Goal: Task Accomplishment & Management: Manage account settings

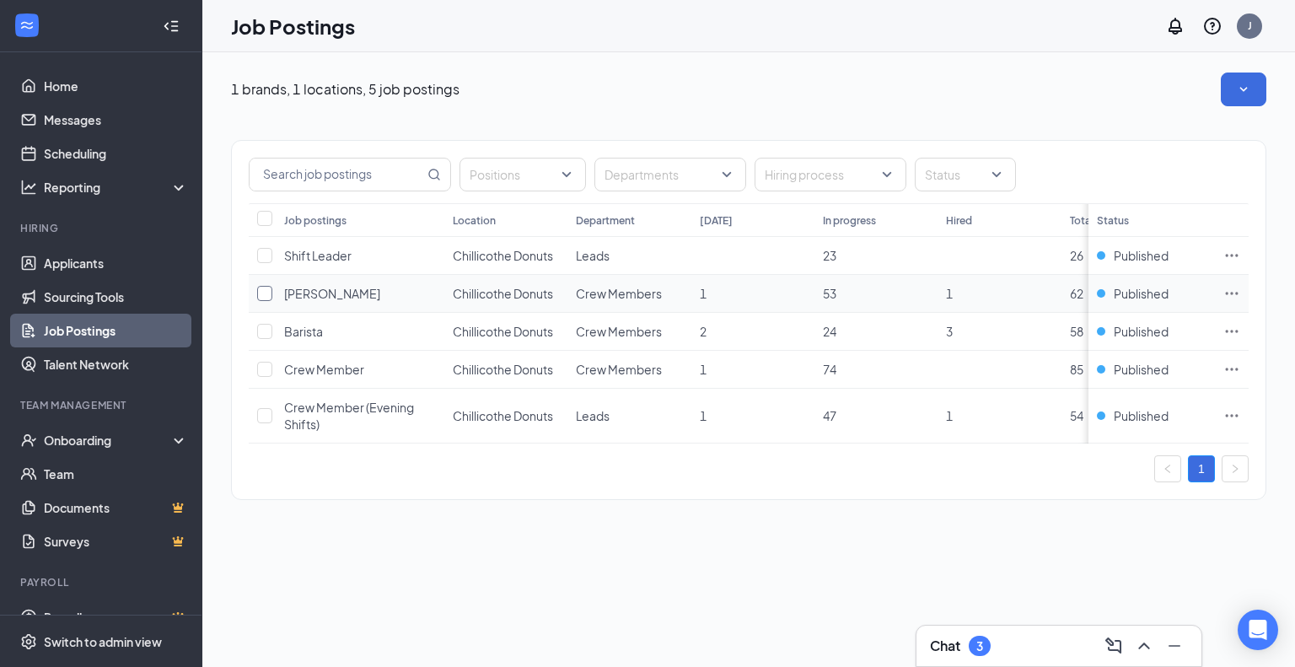
click at [269, 299] on input "checkbox" at bounding box center [264, 293] width 15 height 15
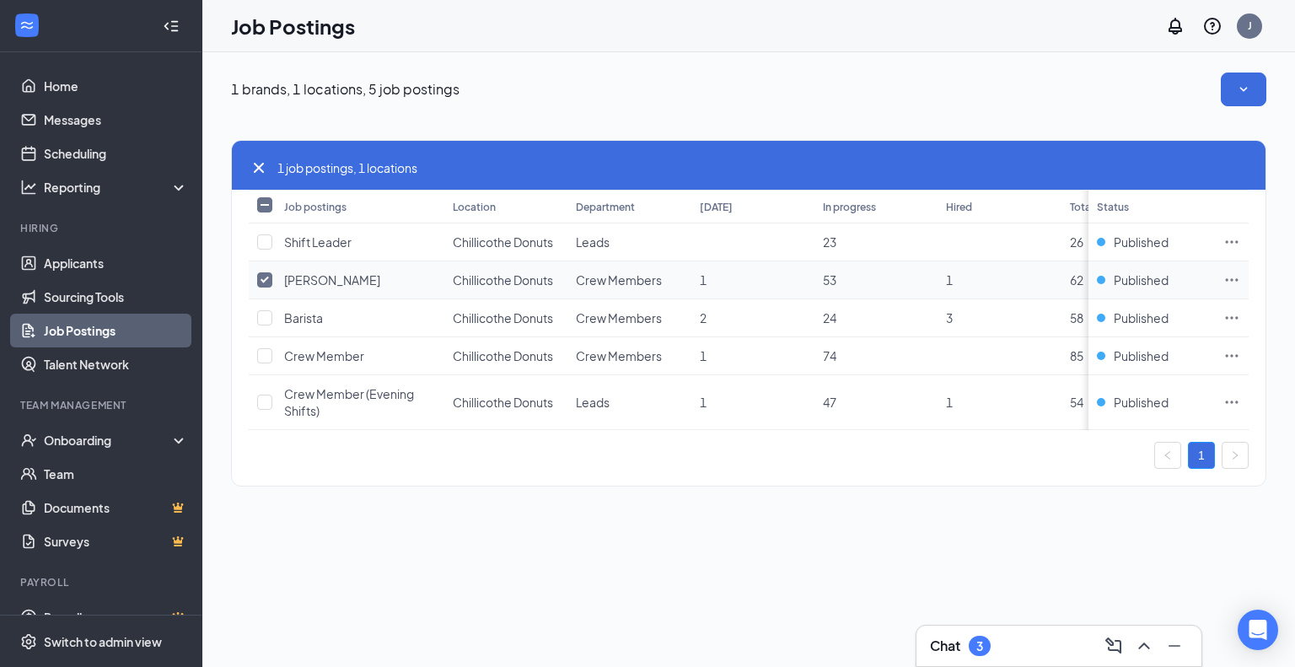
click at [271, 279] on input "checkbox" at bounding box center [264, 279] width 15 height 15
checkbox input "false"
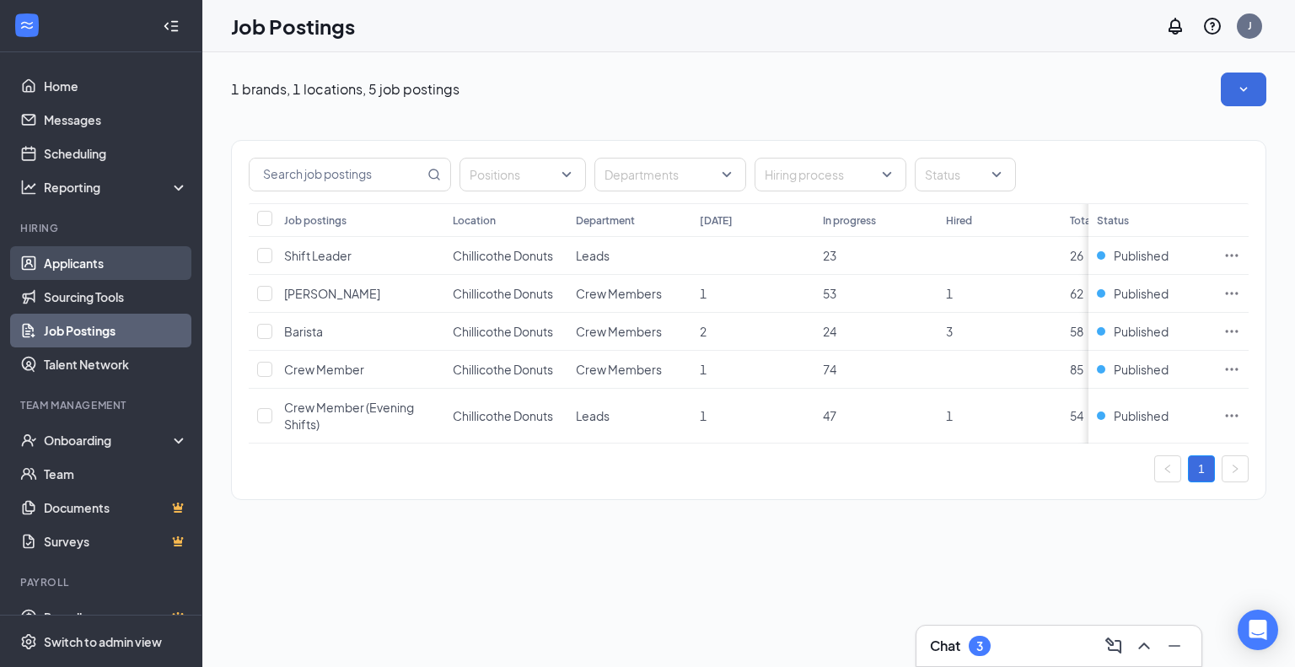
click at [110, 271] on link "Applicants" at bounding box center [116, 263] width 144 height 34
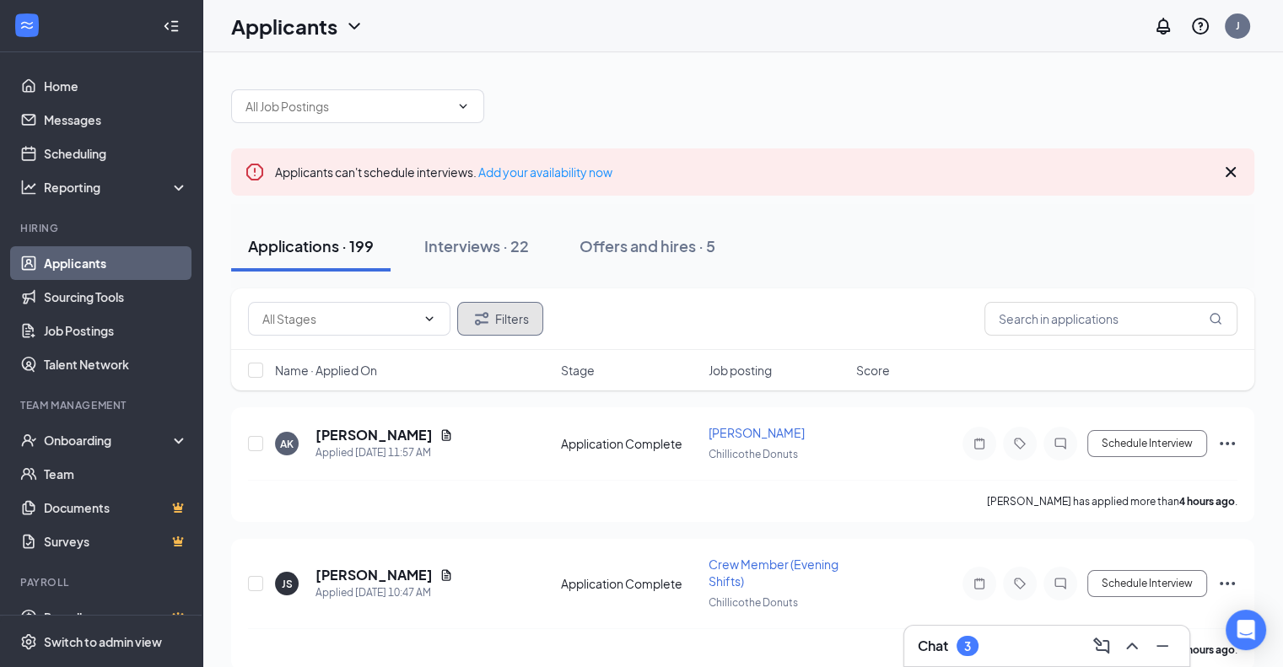
click at [492, 329] on button "Filters" at bounding box center [500, 319] width 86 height 34
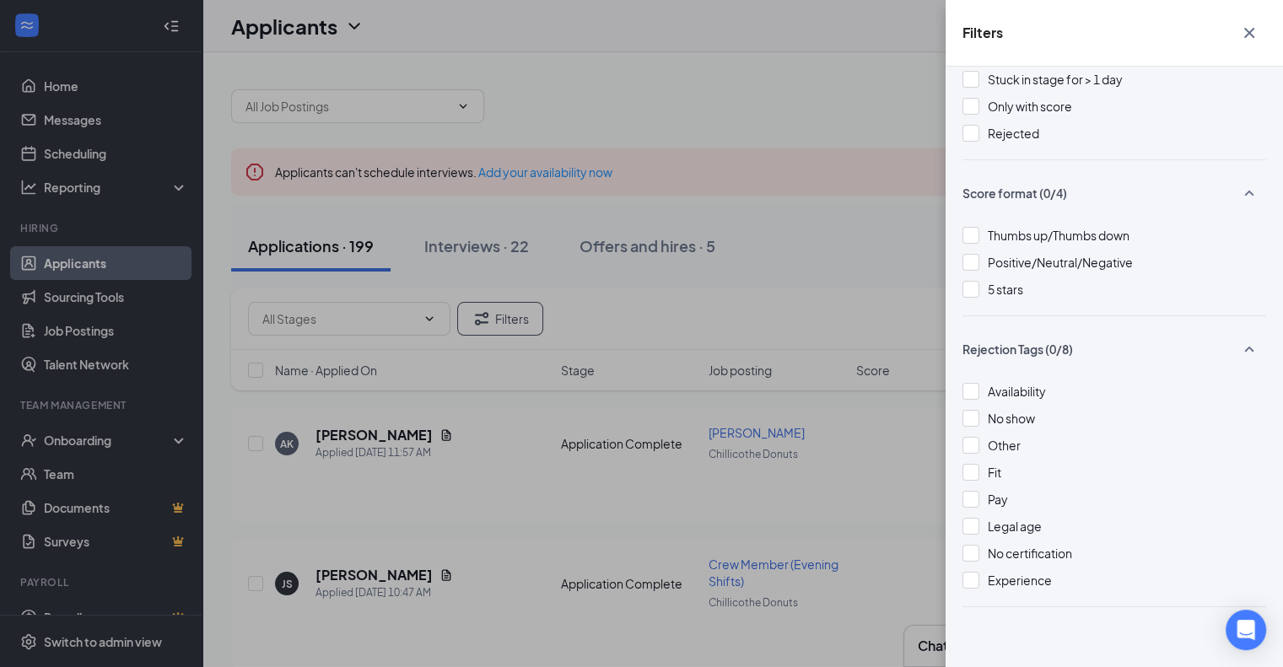
scroll to position [115, 0]
click at [522, 258] on div "Filters Applicant Status (0/5) Unread message Hasn't messaged back Stuck in sta…" at bounding box center [641, 333] width 1283 height 667
click at [666, 304] on div "Filters Applicant Status (0/5) Unread message Hasn't messaged back Stuck in sta…" at bounding box center [641, 333] width 1283 height 667
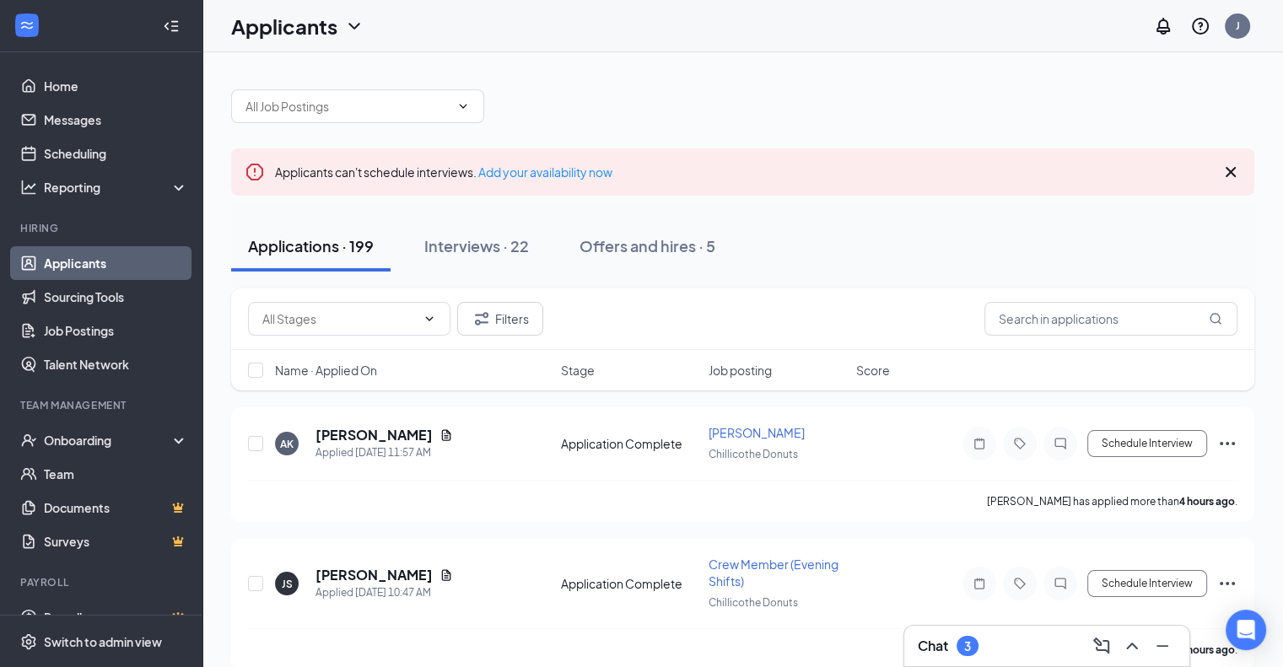
click at [725, 368] on span "Job posting" at bounding box center [739, 370] width 63 height 17
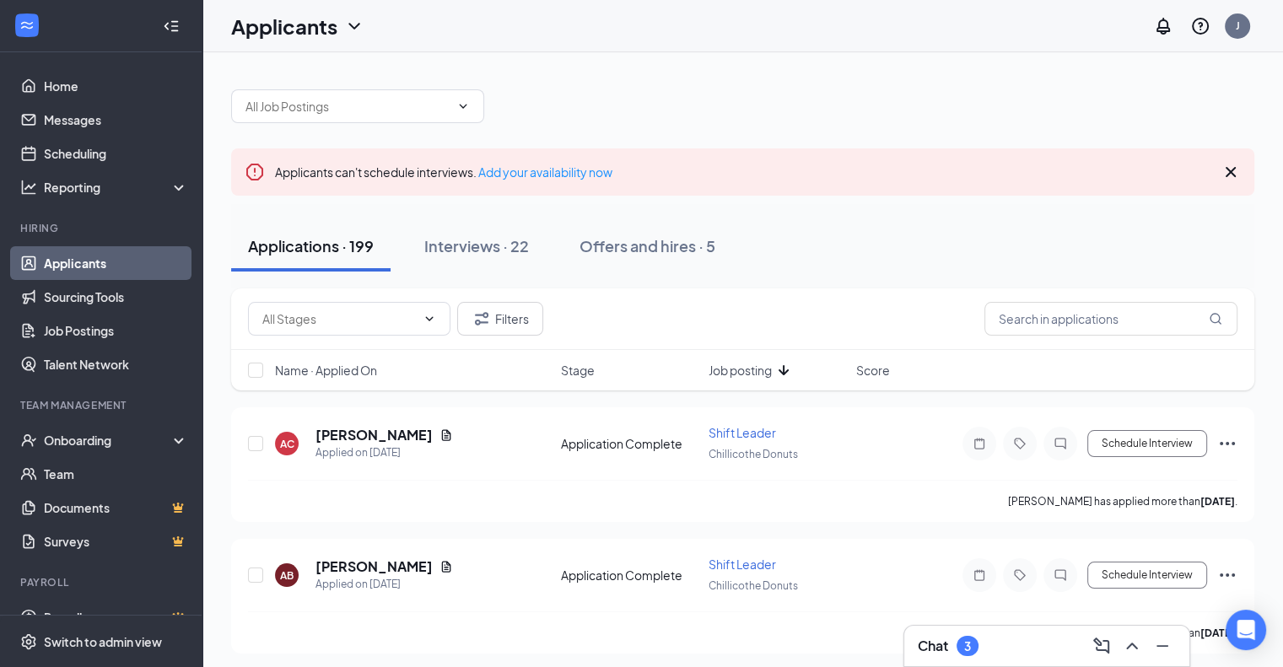
click at [725, 368] on span "Job posting" at bounding box center [739, 370] width 63 height 17
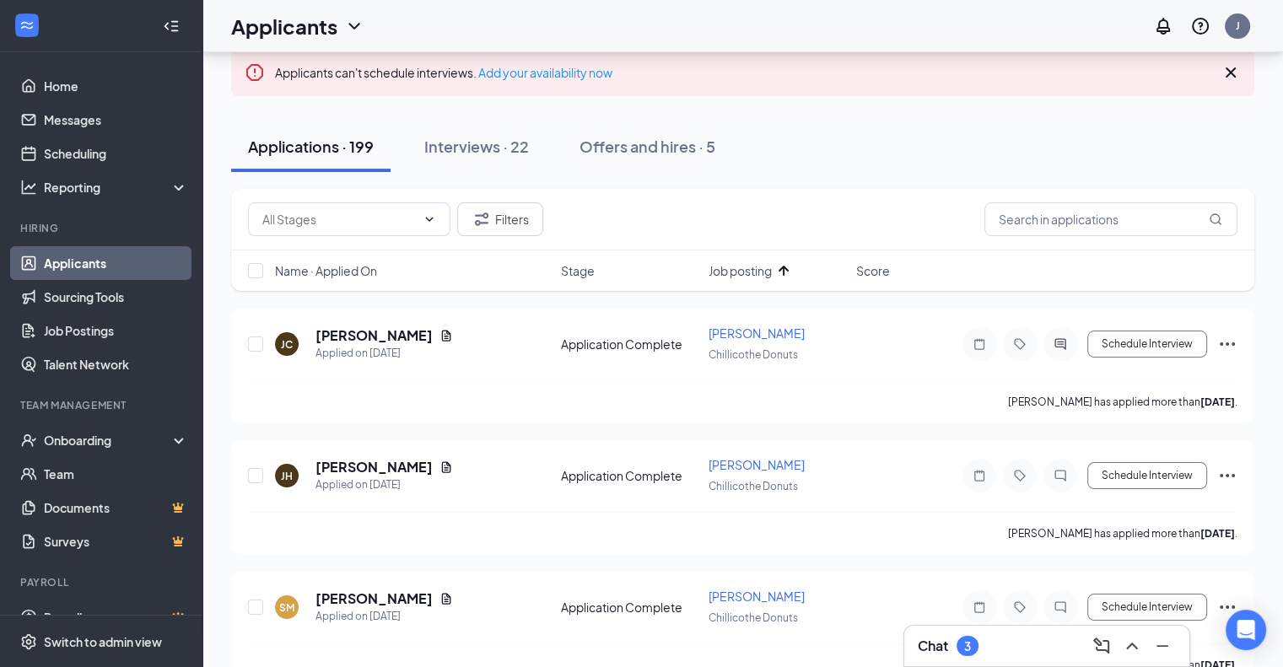
scroll to position [101, 0]
click at [453, 333] on icon "Document" at bounding box center [445, 333] width 13 height 13
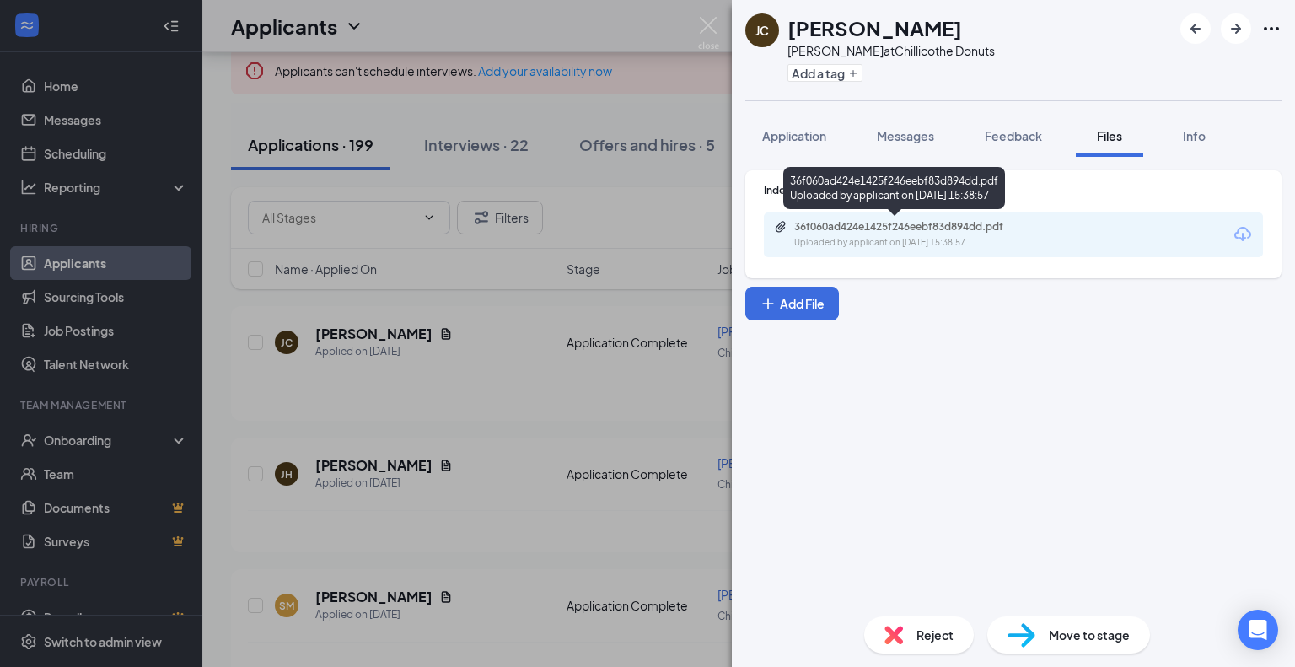
click at [842, 242] on div "Uploaded by applicant on [DATE] 15:38:57" at bounding box center [920, 242] width 253 height 13
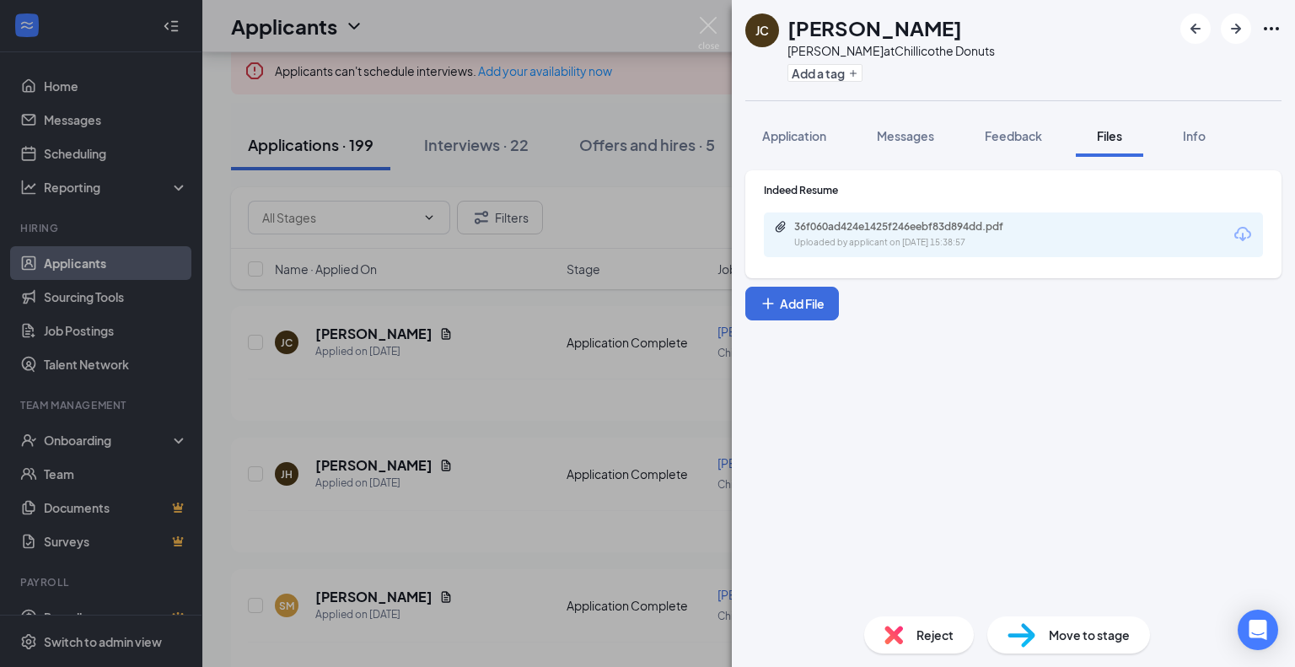
click at [314, 439] on div "[PERSON_NAME] [PERSON_NAME] at Chillicothe Donuts Add a tag Application Message…" at bounding box center [647, 333] width 1295 height 667
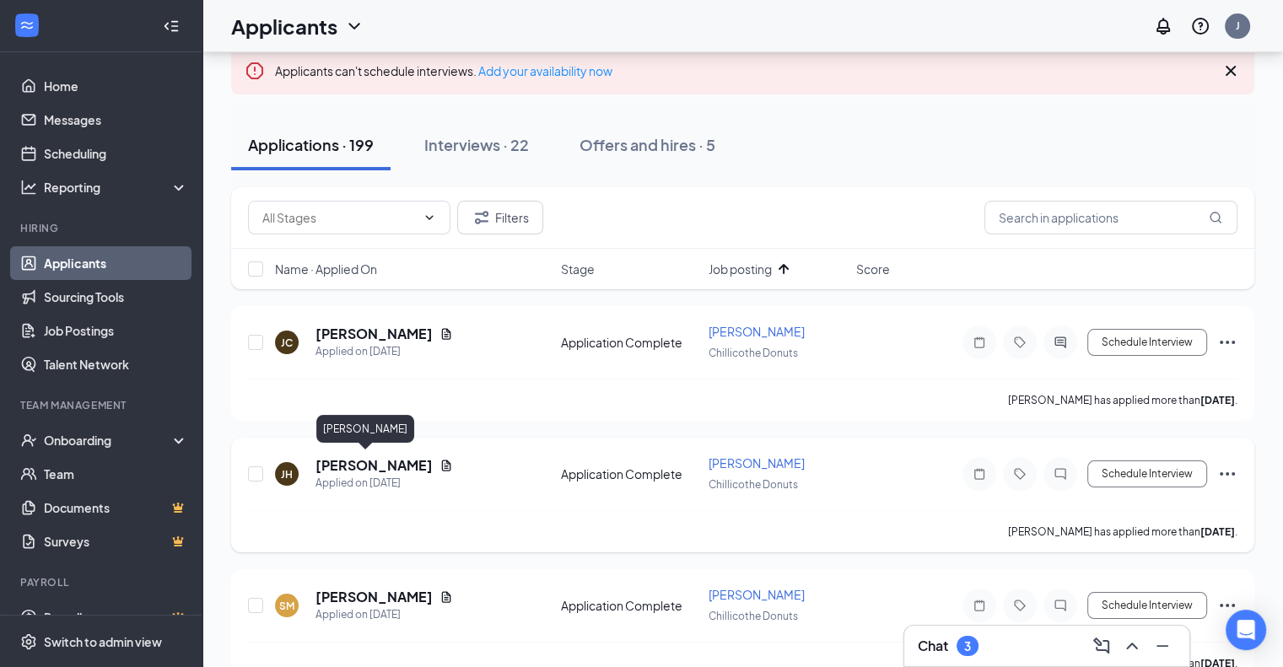
click at [333, 457] on h5 "[PERSON_NAME]" at bounding box center [373, 465] width 117 height 19
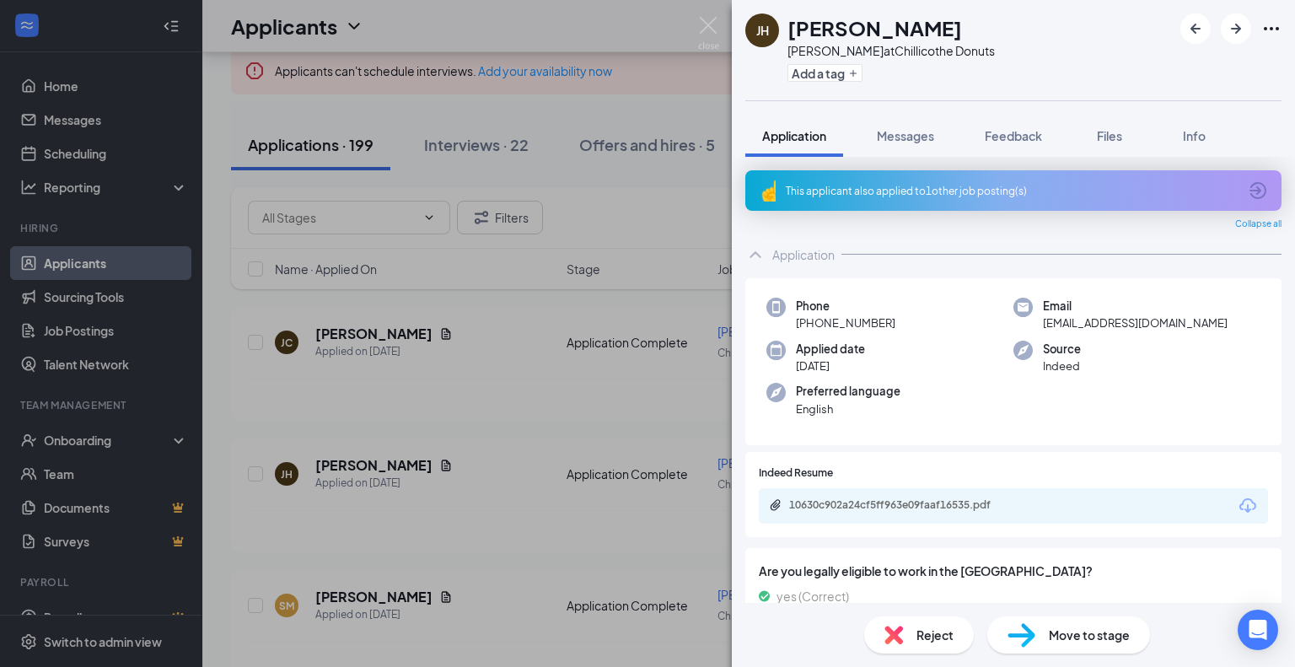
click at [297, 409] on div "JH [PERSON_NAME] [PERSON_NAME] at Chillicothe Donuts Add a tag Application Mess…" at bounding box center [647, 333] width 1295 height 667
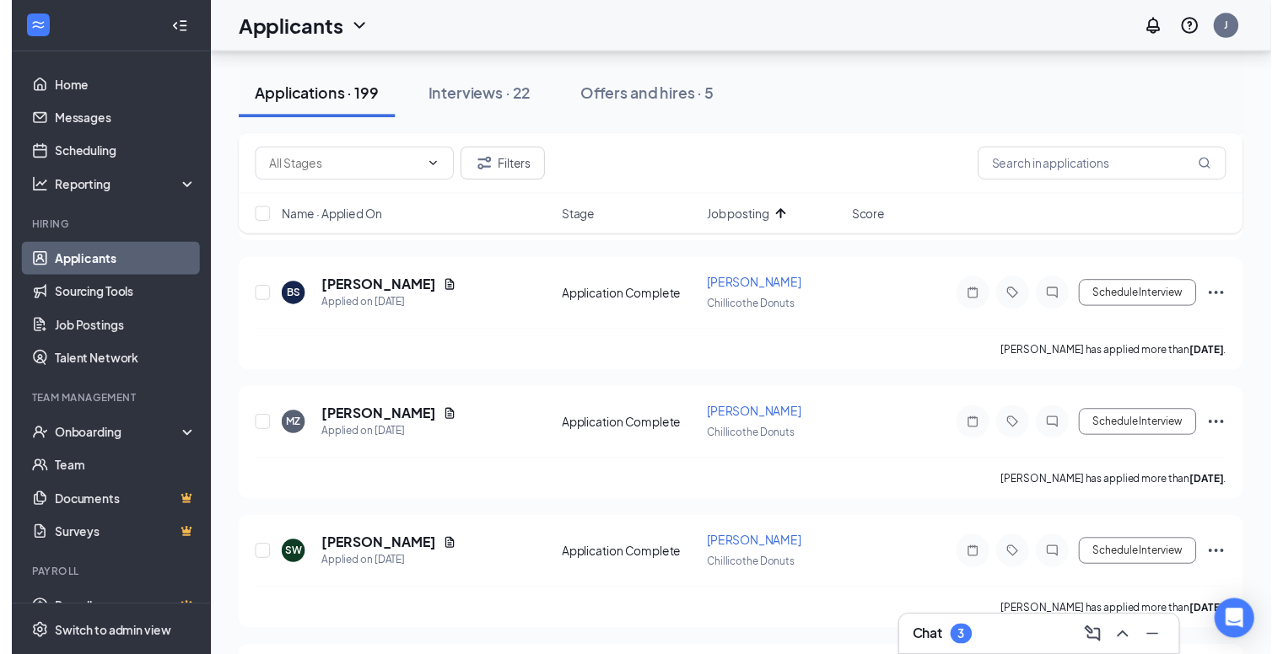
scroll to position [1821, 0]
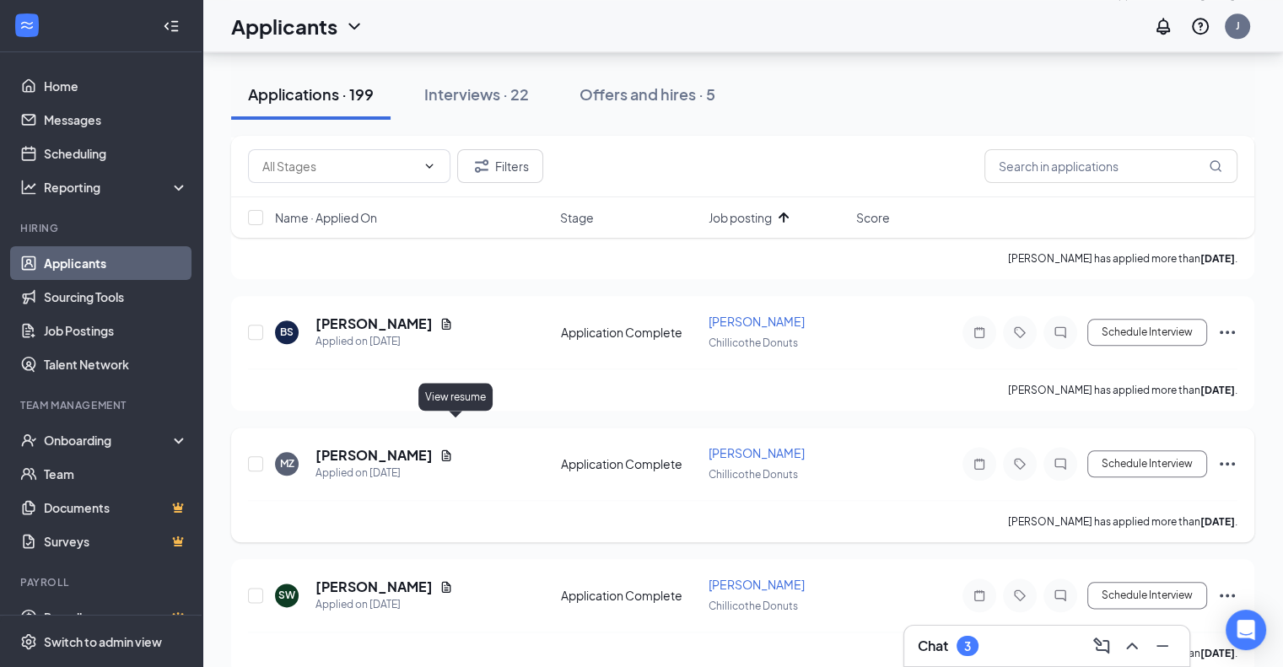
click at [452, 449] on icon "Document" at bounding box center [445, 455] width 13 height 13
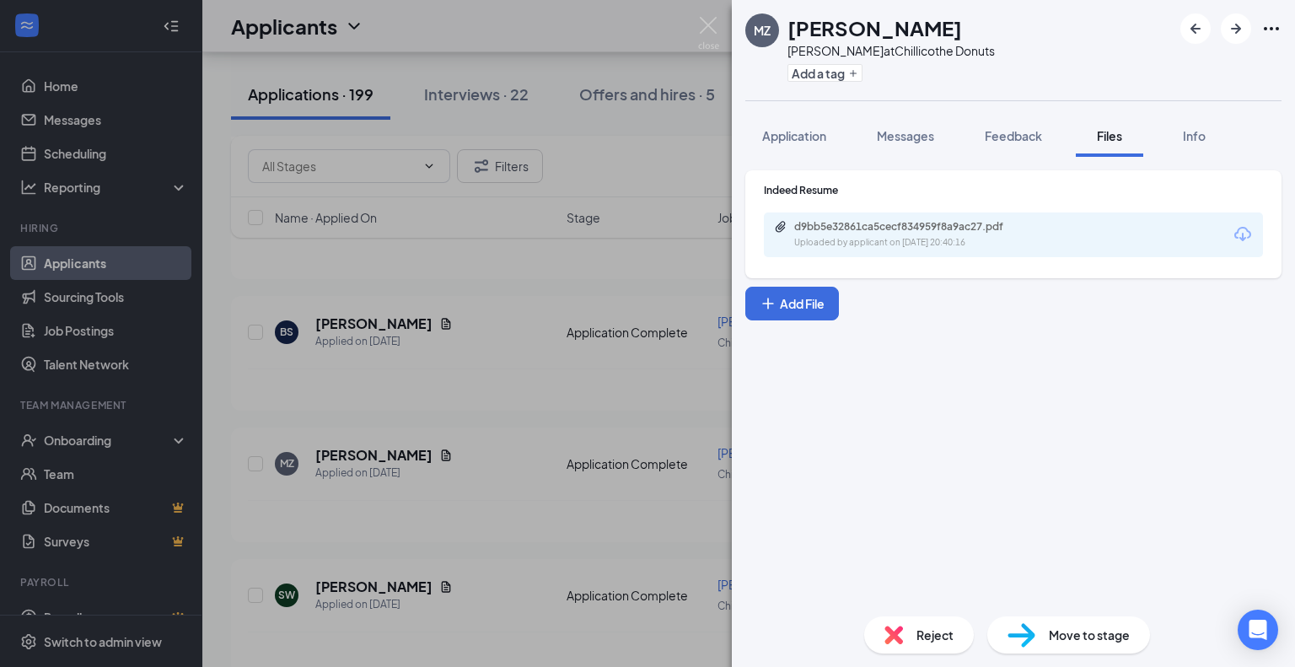
click at [901, 218] on div "d9bb5e32861ca5cecf834959f8a9ac27.pdf Uploaded by applicant on [DATE] 20:40:16" at bounding box center [1013, 234] width 499 height 45
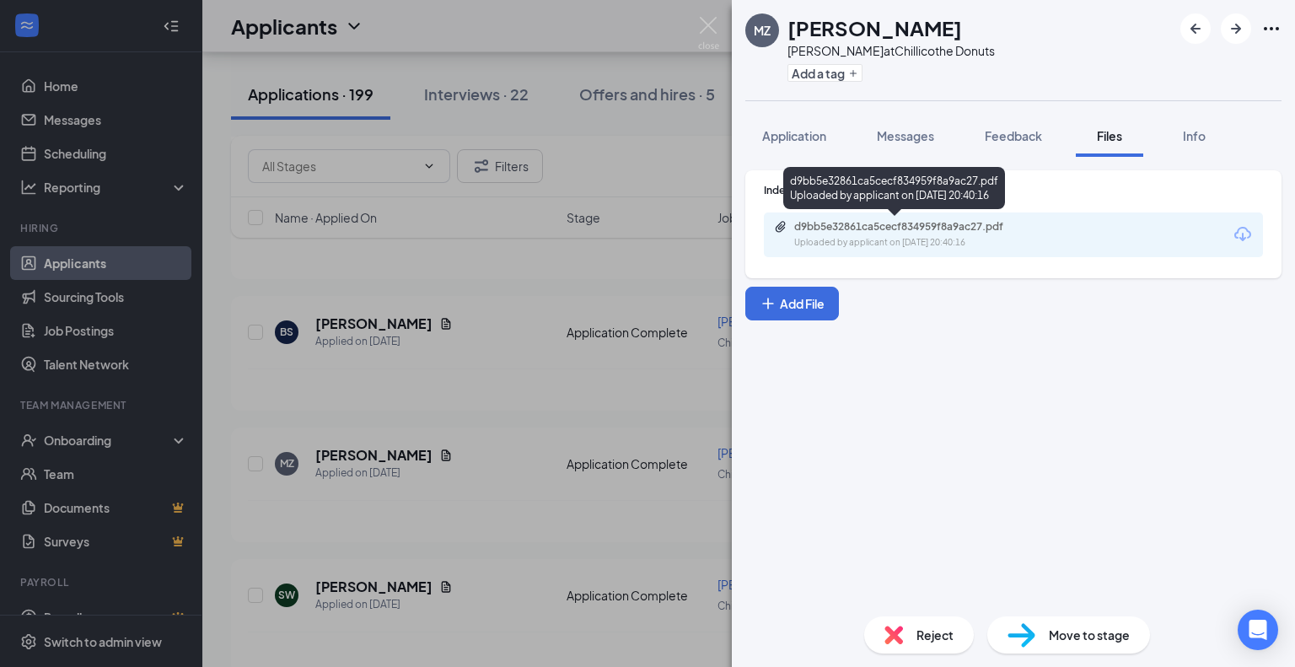
click at [903, 223] on div "d9bb5e32861ca5cecf834959f8a9ac27.pdf" at bounding box center [912, 226] width 236 height 13
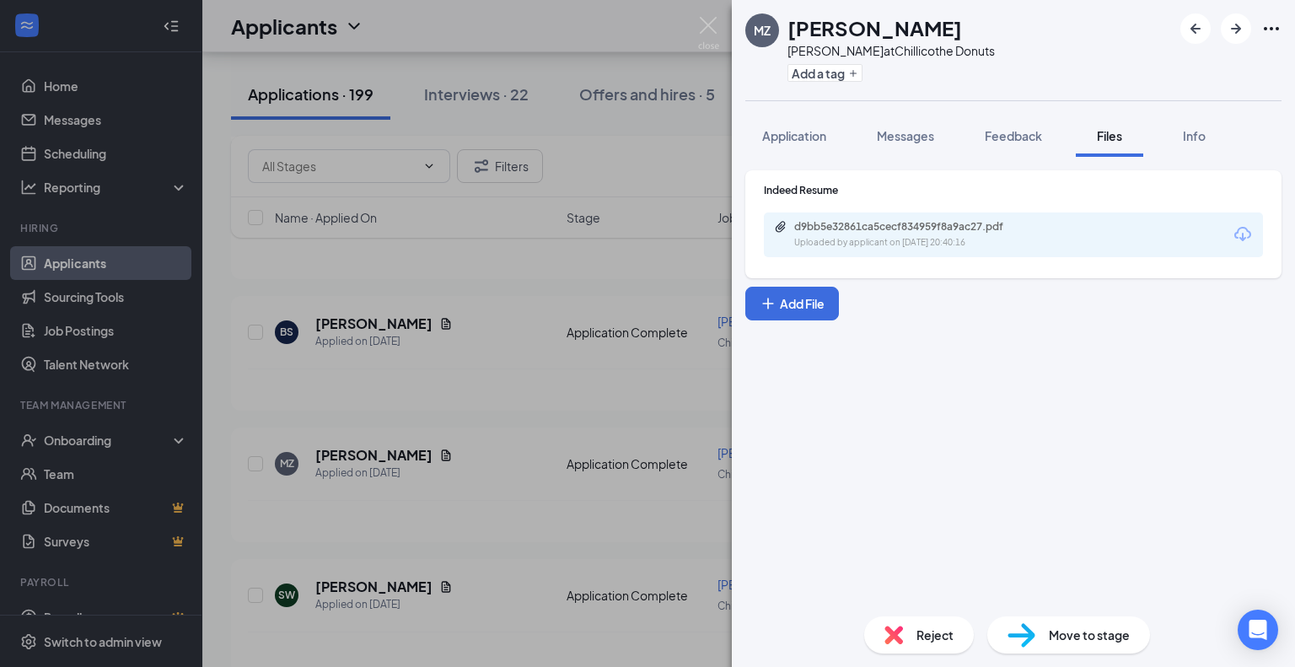
click at [218, 299] on div "MZ [PERSON_NAME] at Chillicothe Donuts Add a tag Application Messages Feedback …" at bounding box center [647, 333] width 1295 height 667
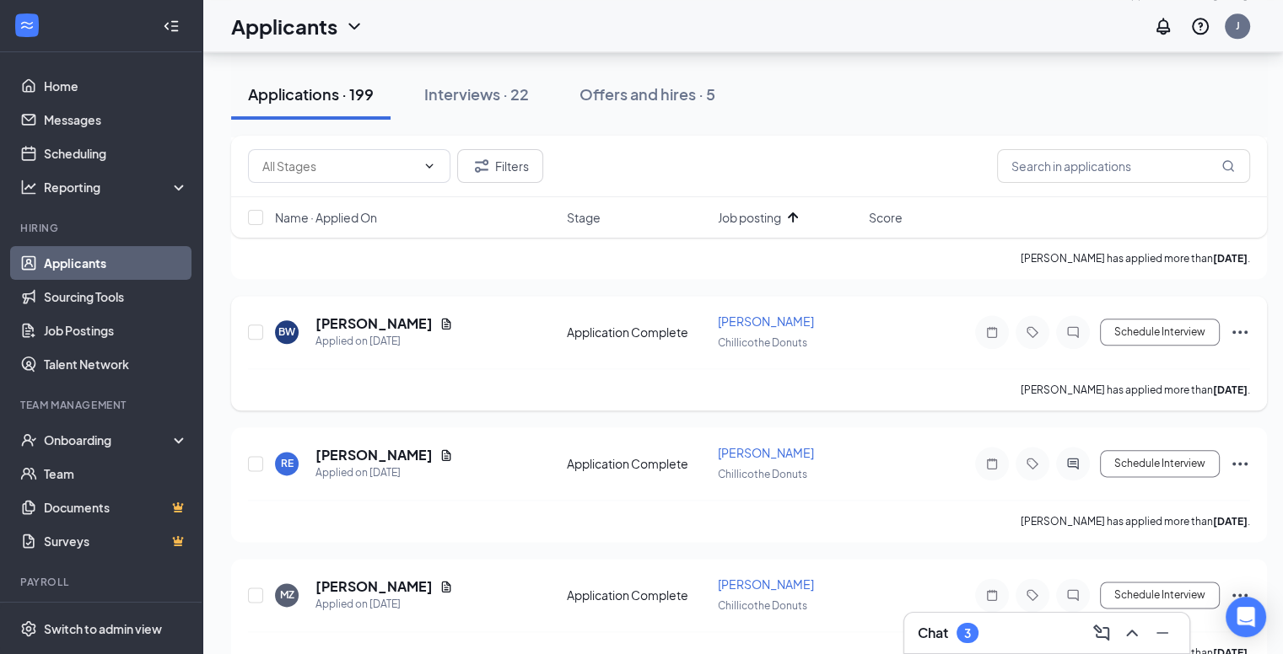
scroll to position [1956, 0]
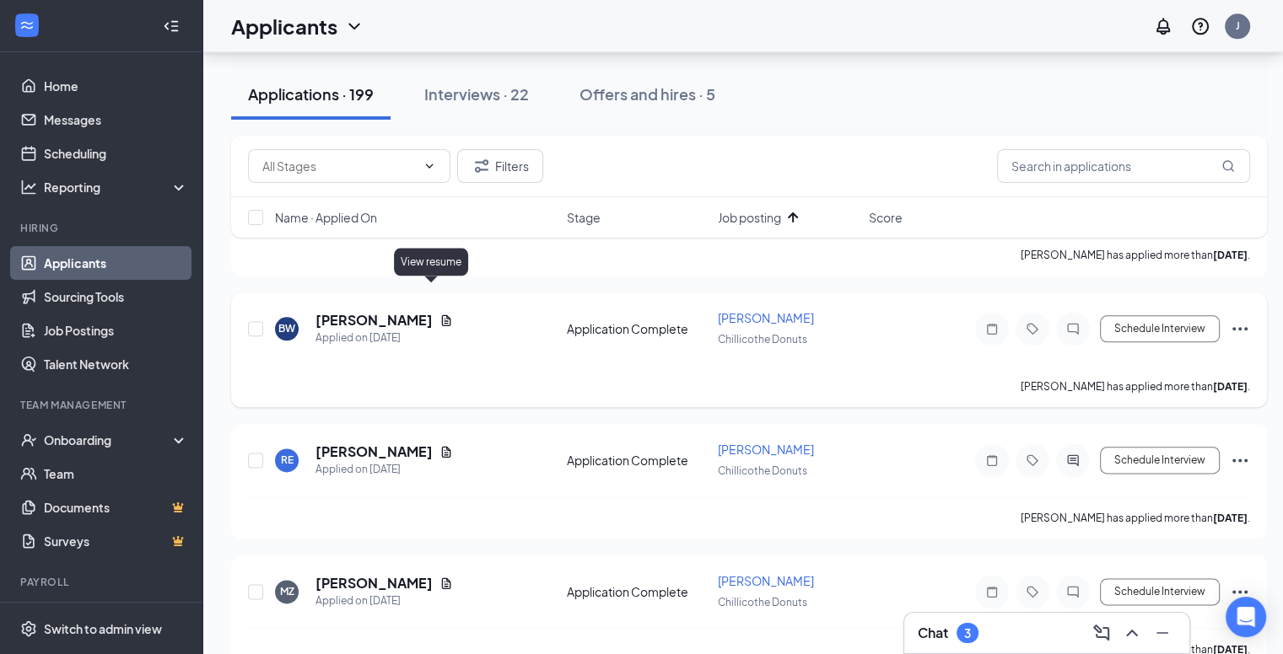
click at [442, 315] on icon "Document" at bounding box center [446, 320] width 9 height 11
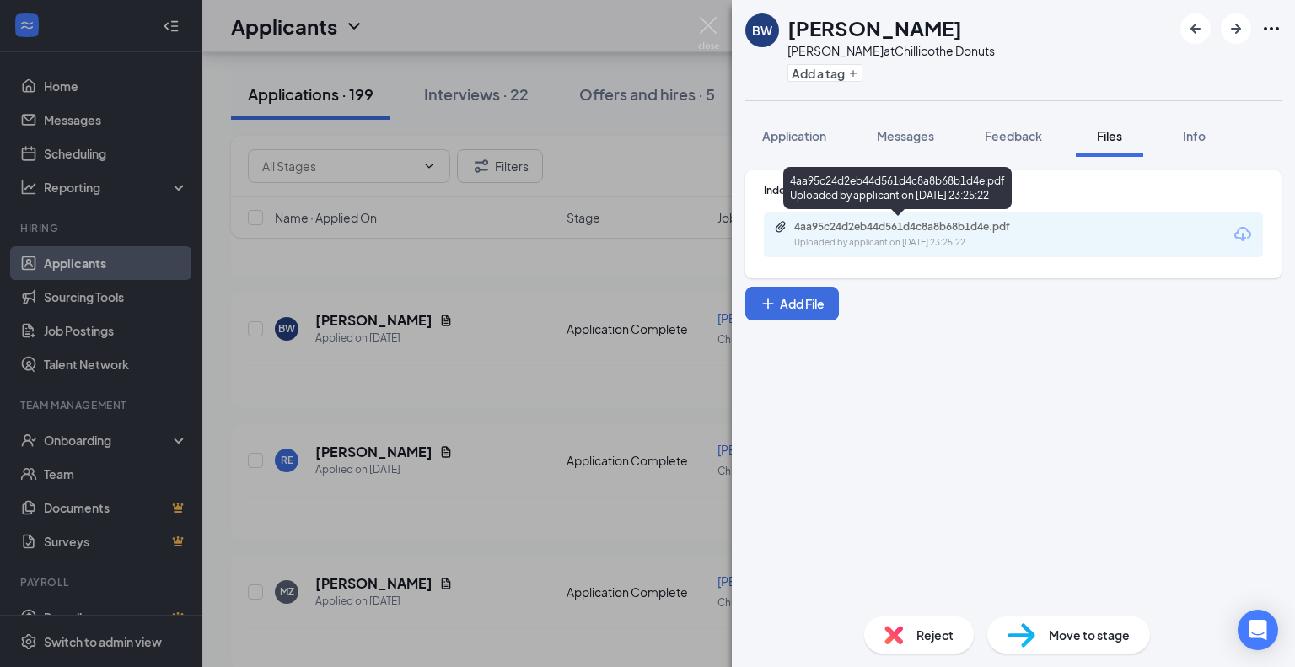
click at [831, 231] on div "4aa95c24d2eb44d561d4c8a8b68b1d4e.pdf" at bounding box center [912, 226] width 236 height 13
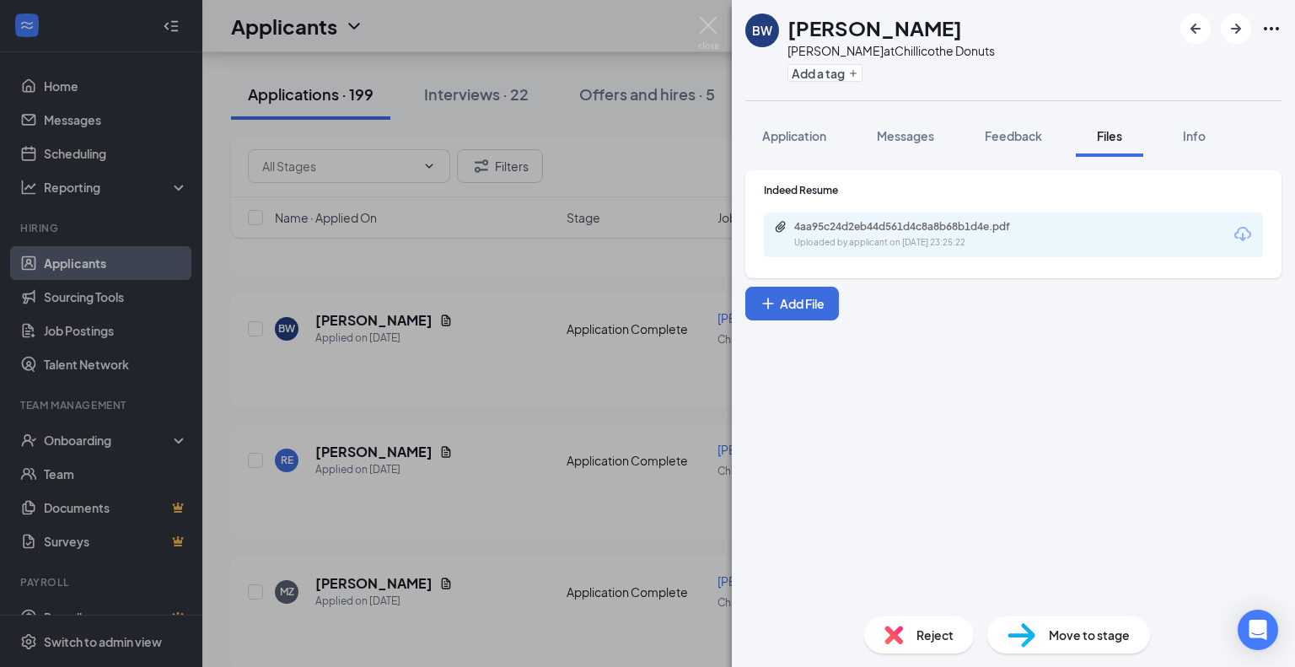
click at [610, 313] on div "BW [PERSON_NAME] [PERSON_NAME] at Chillicothe Donuts Add a tag Application Mess…" at bounding box center [647, 333] width 1295 height 667
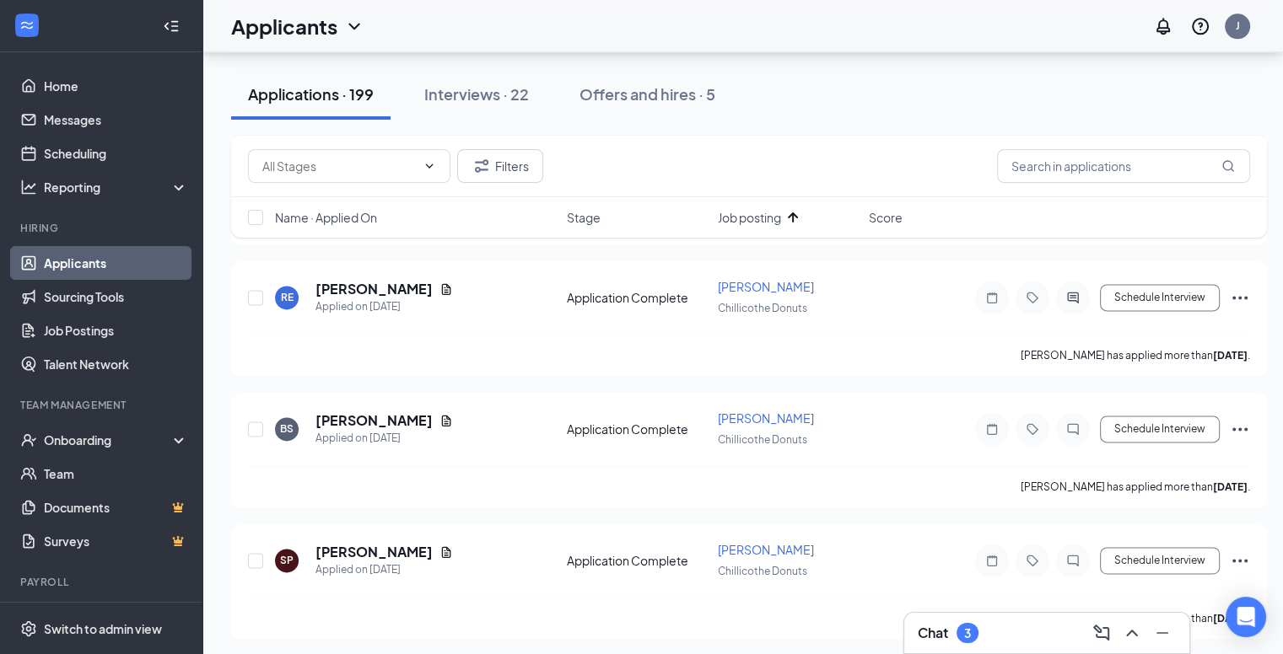
scroll to position [2294, 0]
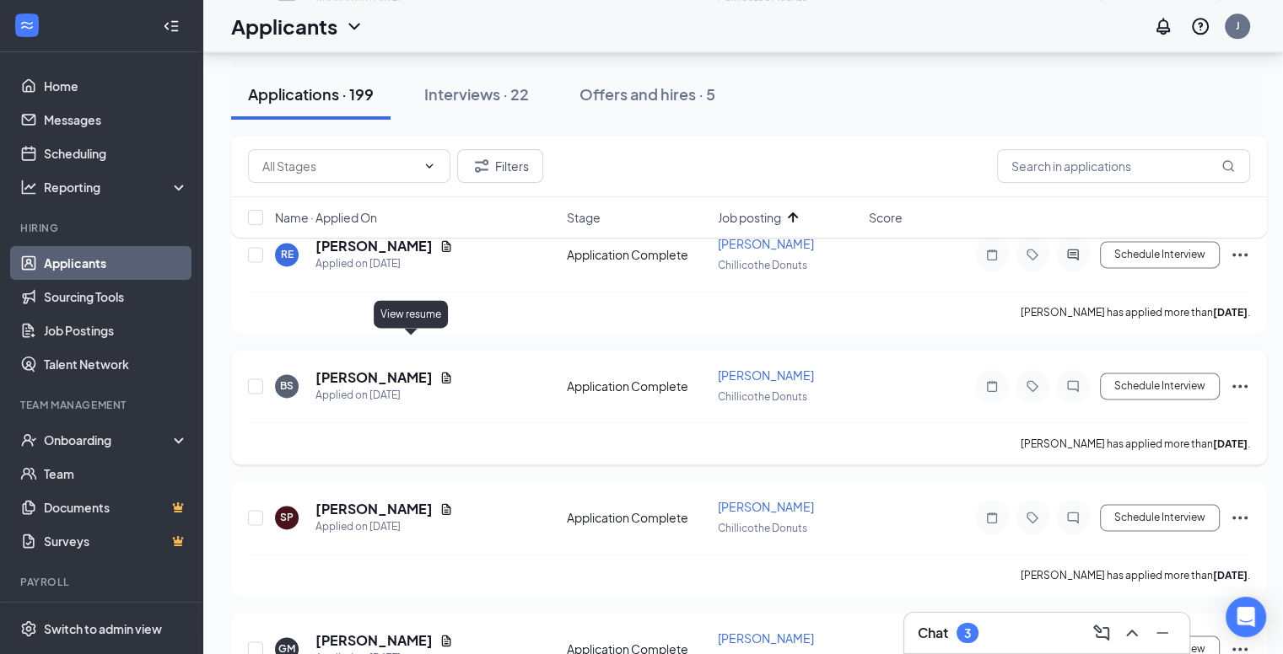
click at [439, 371] on icon "Document" at bounding box center [445, 377] width 13 height 13
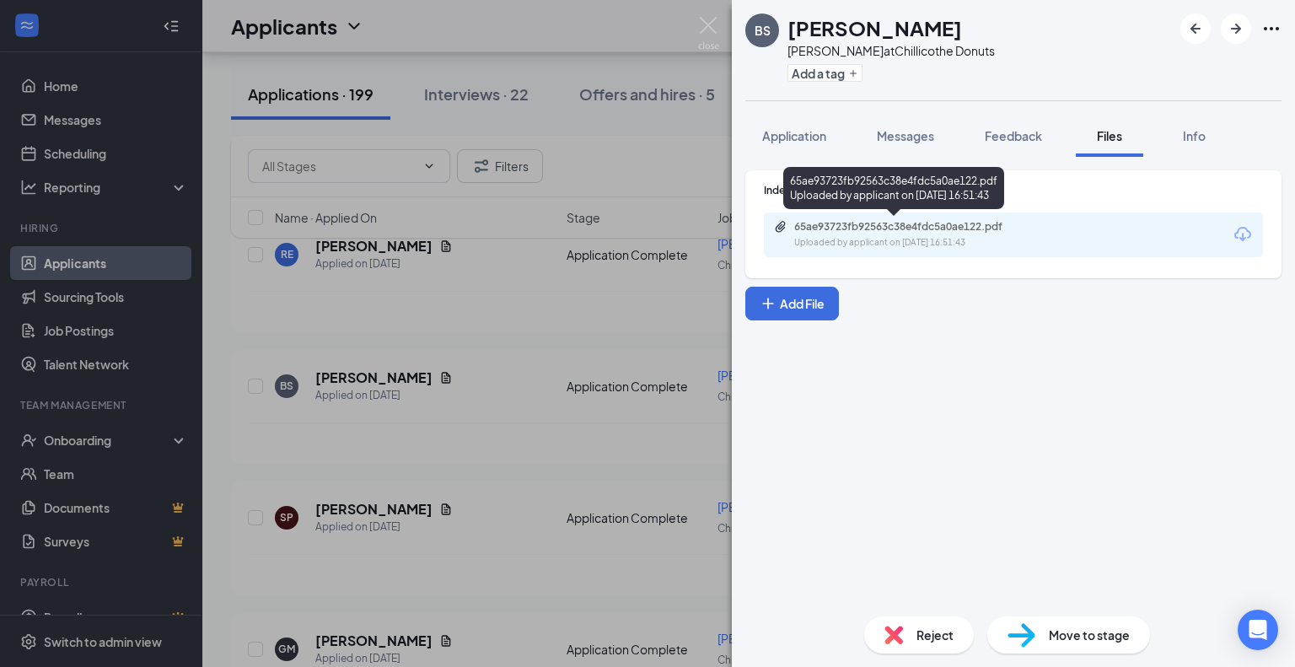
click at [840, 236] on div "Uploaded by applicant on [DATE] 16:51:43" at bounding box center [920, 242] width 253 height 13
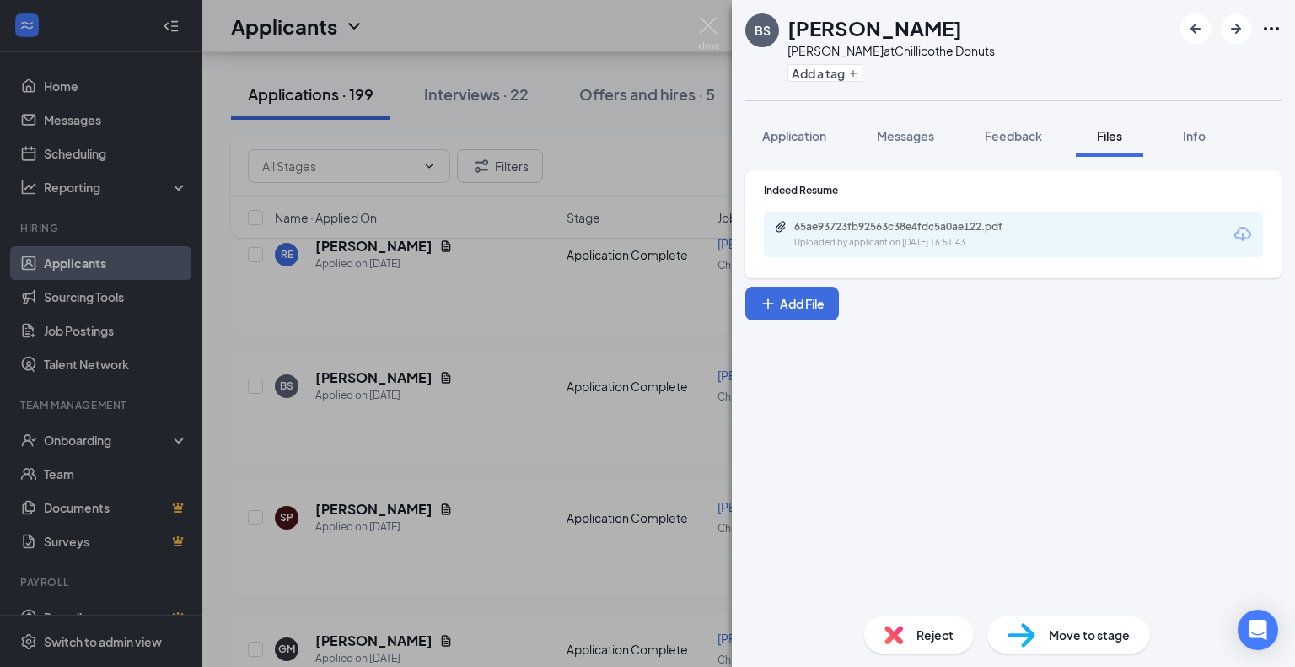
click at [347, 336] on div "BS [PERSON_NAME] at Chillicothe Donuts Add a tag Application Messages Feedback …" at bounding box center [647, 333] width 1295 height 667
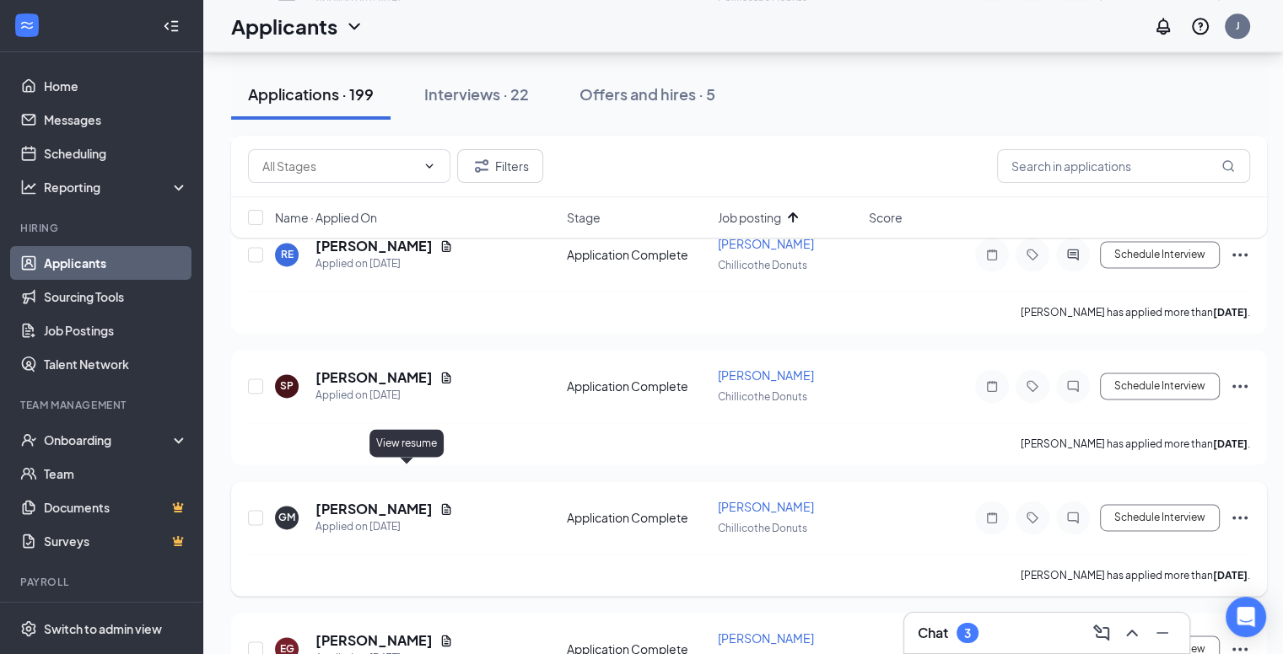
click at [439, 503] on icon "Document" at bounding box center [445, 509] width 13 height 13
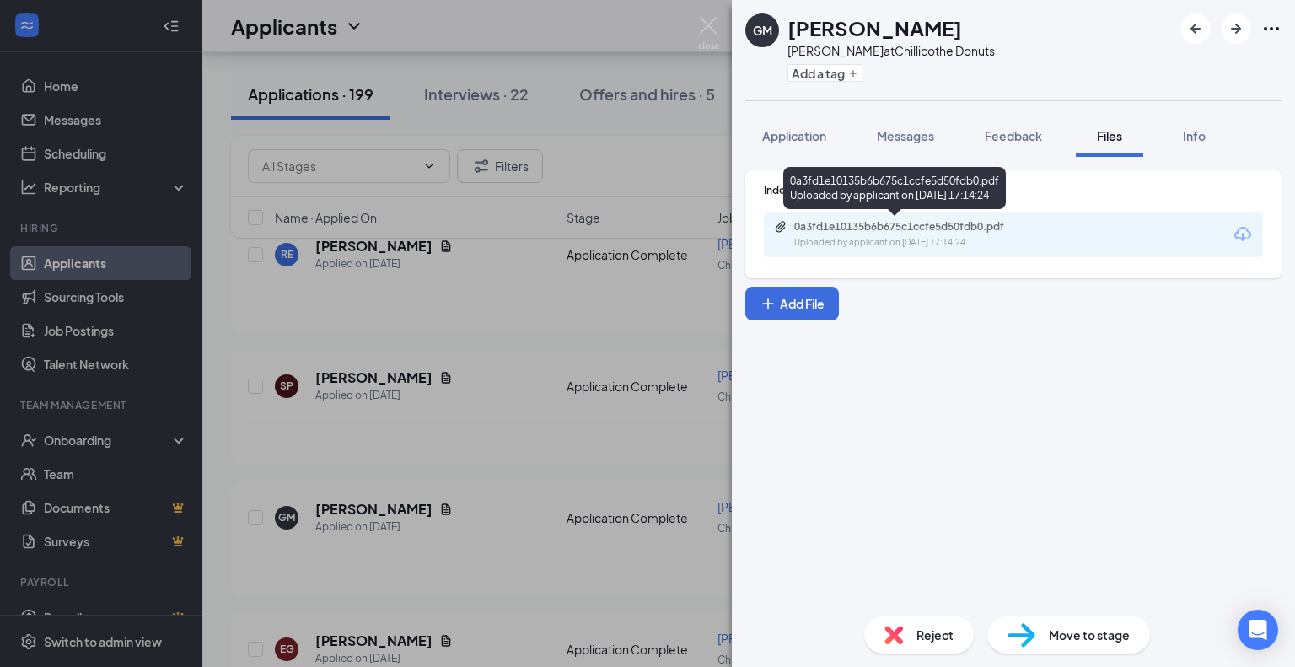
click at [860, 232] on div "0a3fd1e10135b6b675c1ccfe5d50fdb0.pdf" at bounding box center [912, 226] width 236 height 13
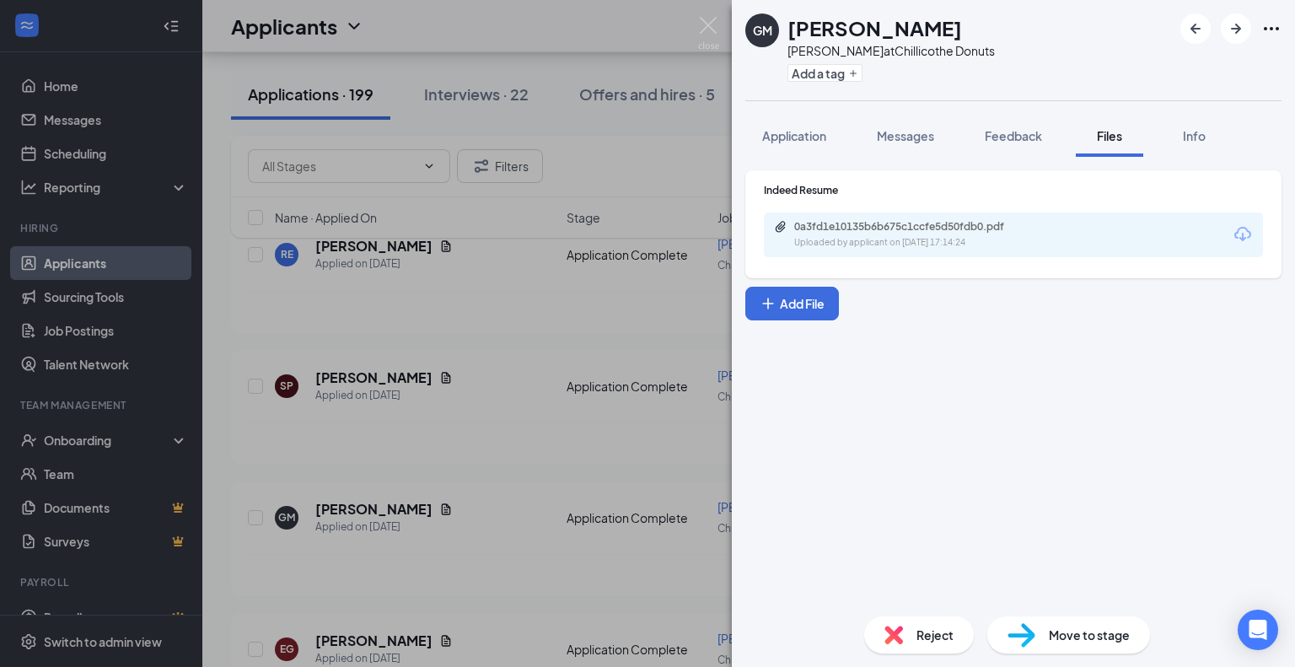
click at [472, 331] on div "GM [PERSON_NAME] at Chillicothe Donuts Add a tag Application Messages Feedback …" at bounding box center [647, 333] width 1295 height 667
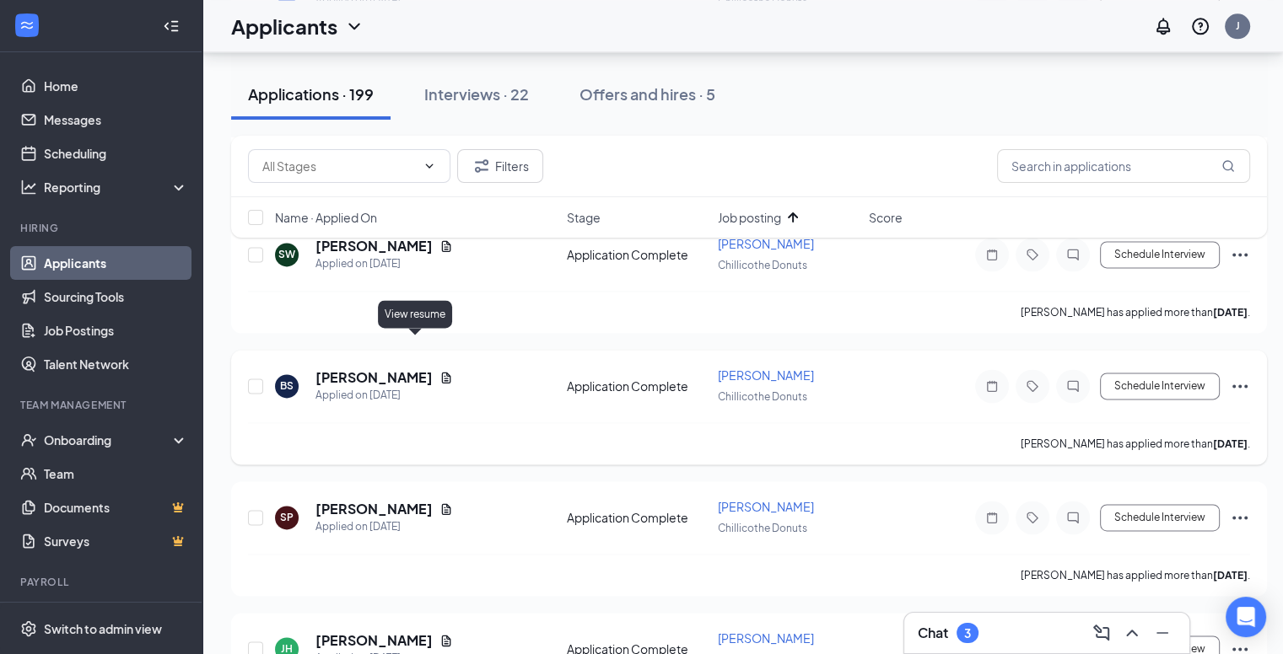
click at [439, 371] on icon "Document" at bounding box center [445, 377] width 13 height 13
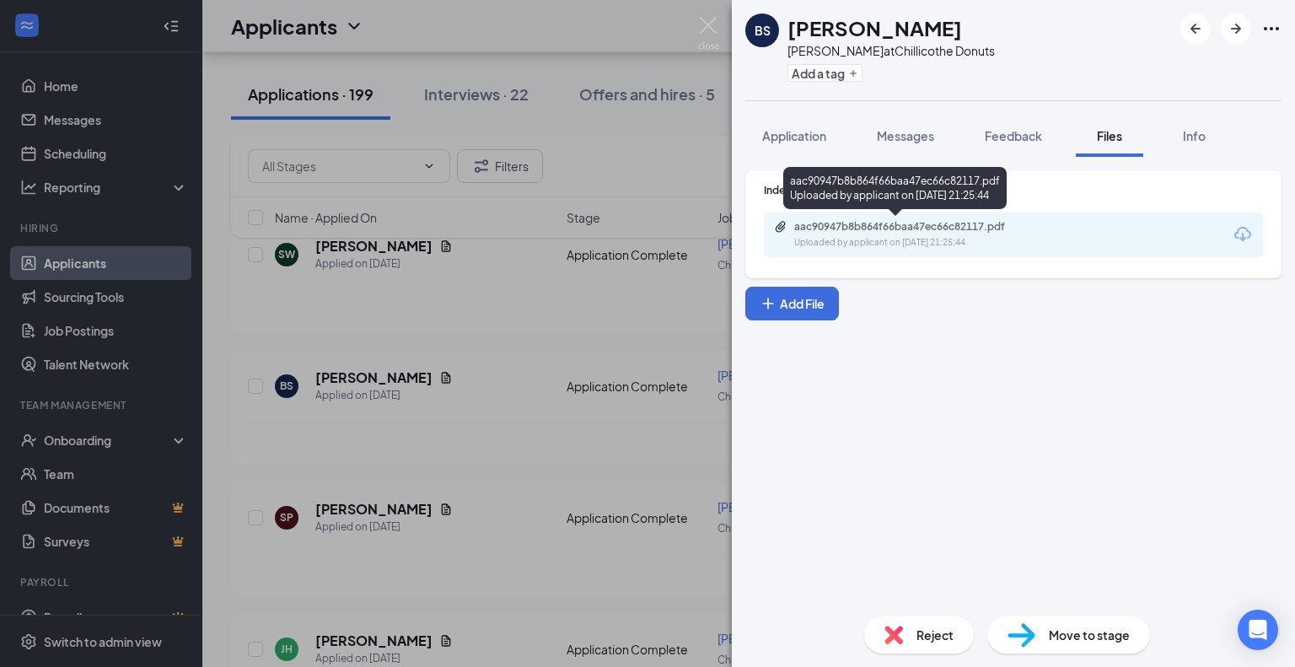
click at [951, 223] on div "aac90947b8b864f66baa47ec66c82117.pdf" at bounding box center [912, 226] width 236 height 13
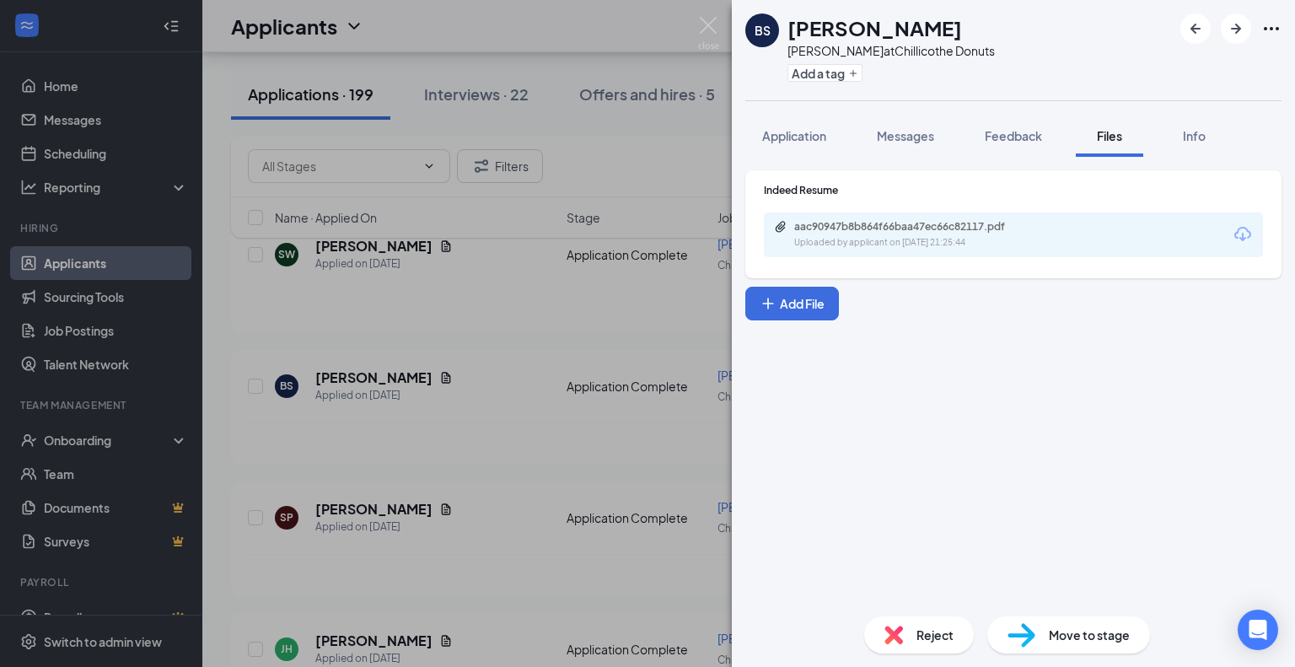
click at [497, 218] on div "BS [PERSON_NAME] at Chillicothe Donuts Add a tag Application Messages Feedback …" at bounding box center [647, 333] width 1295 height 667
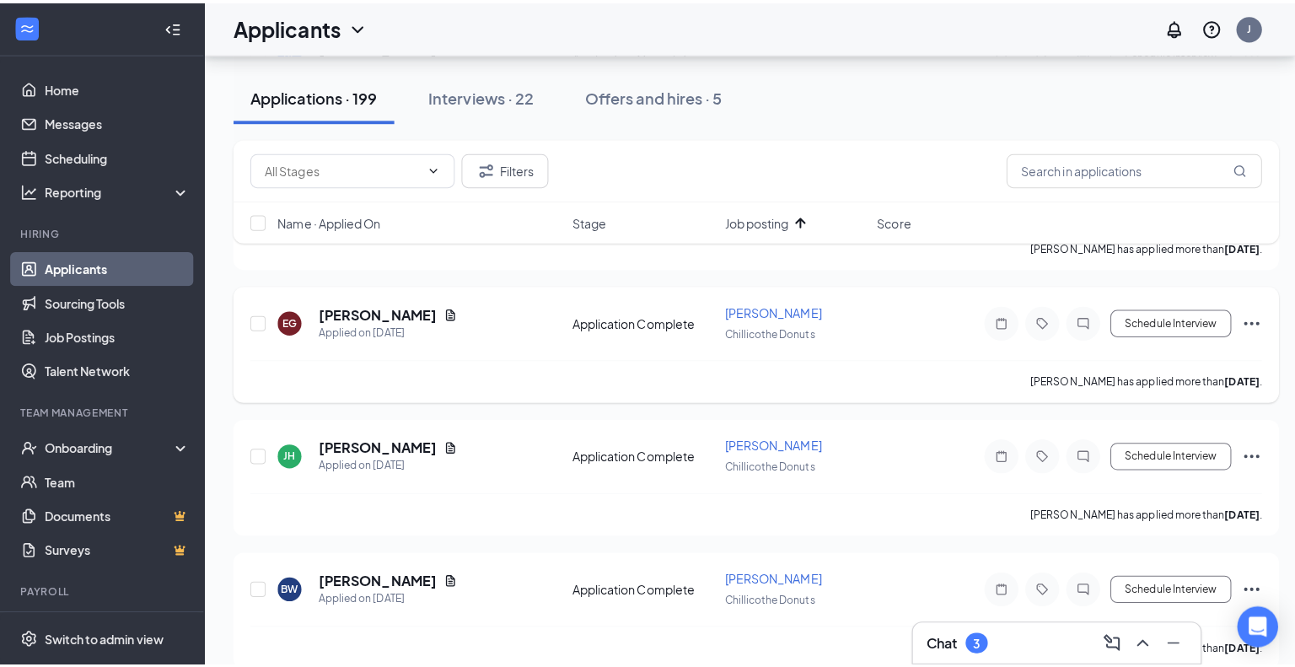
scroll to position [2395, 0]
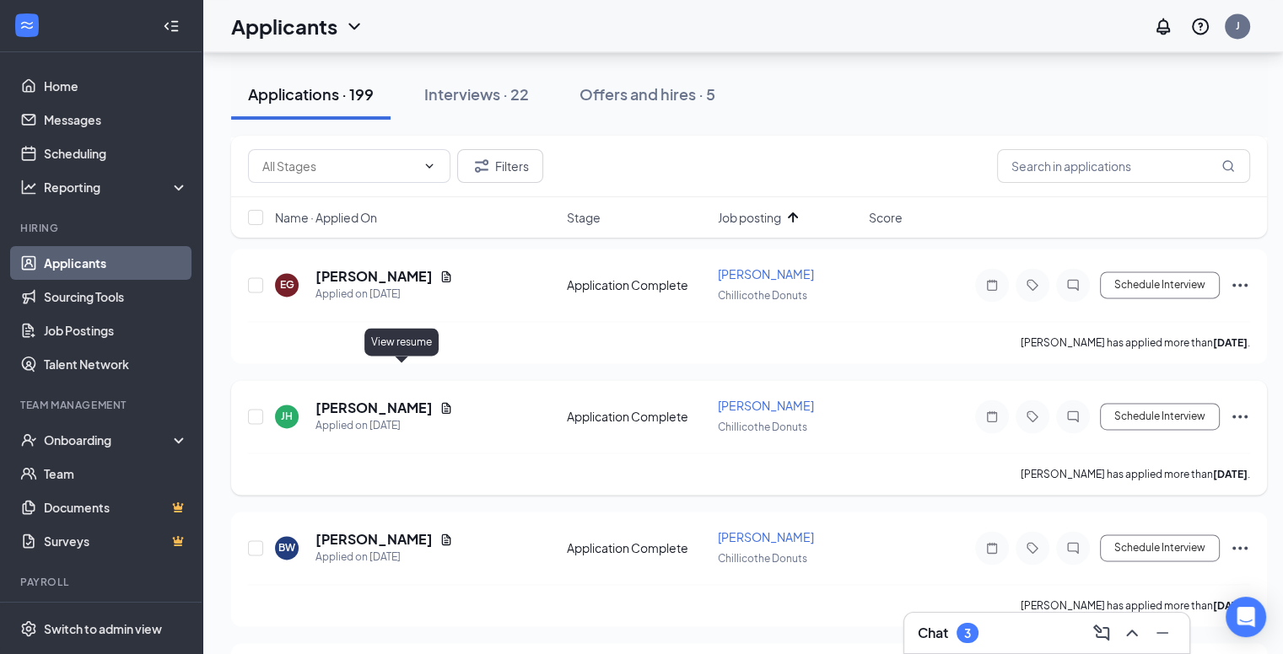
click at [442, 402] on icon "Document" at bounding box center [446, 407] width 9 height 11
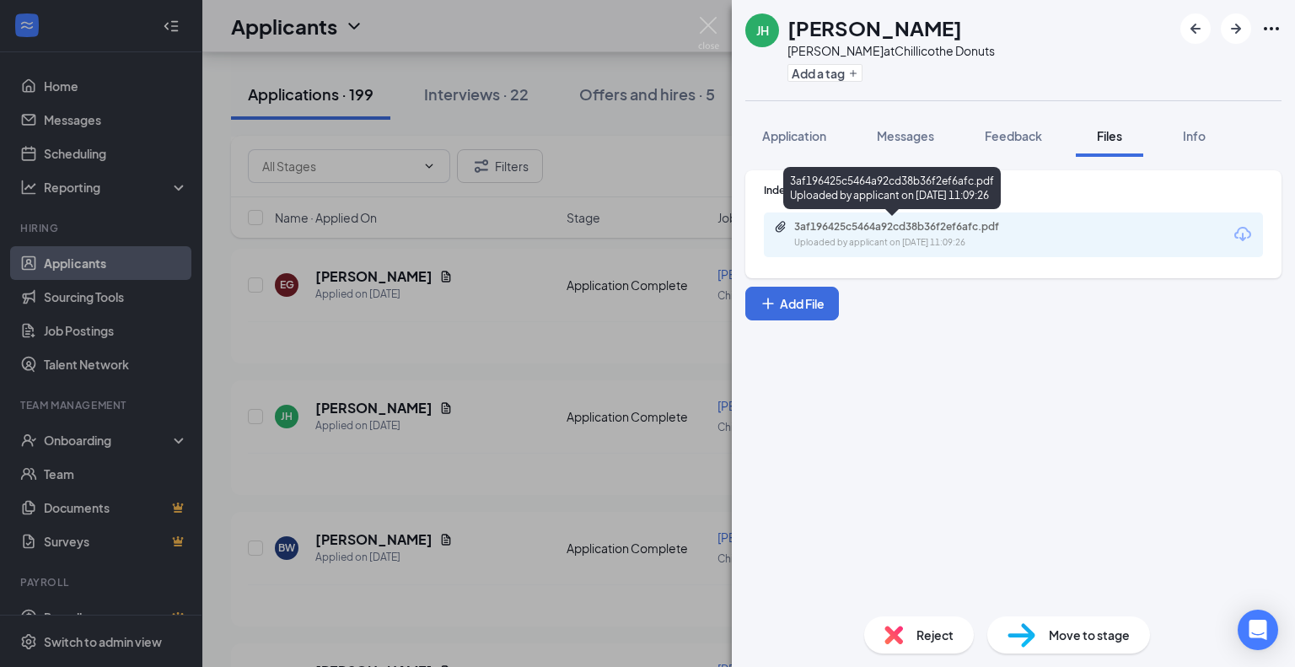
click at [904, 230] on div "3af196425c5464a92cd38b36f2ef6afc.pdf" at bounding box center [912, 226] width 236 height 13
